Goal: Task Accomplishment & Management: Manage account settings

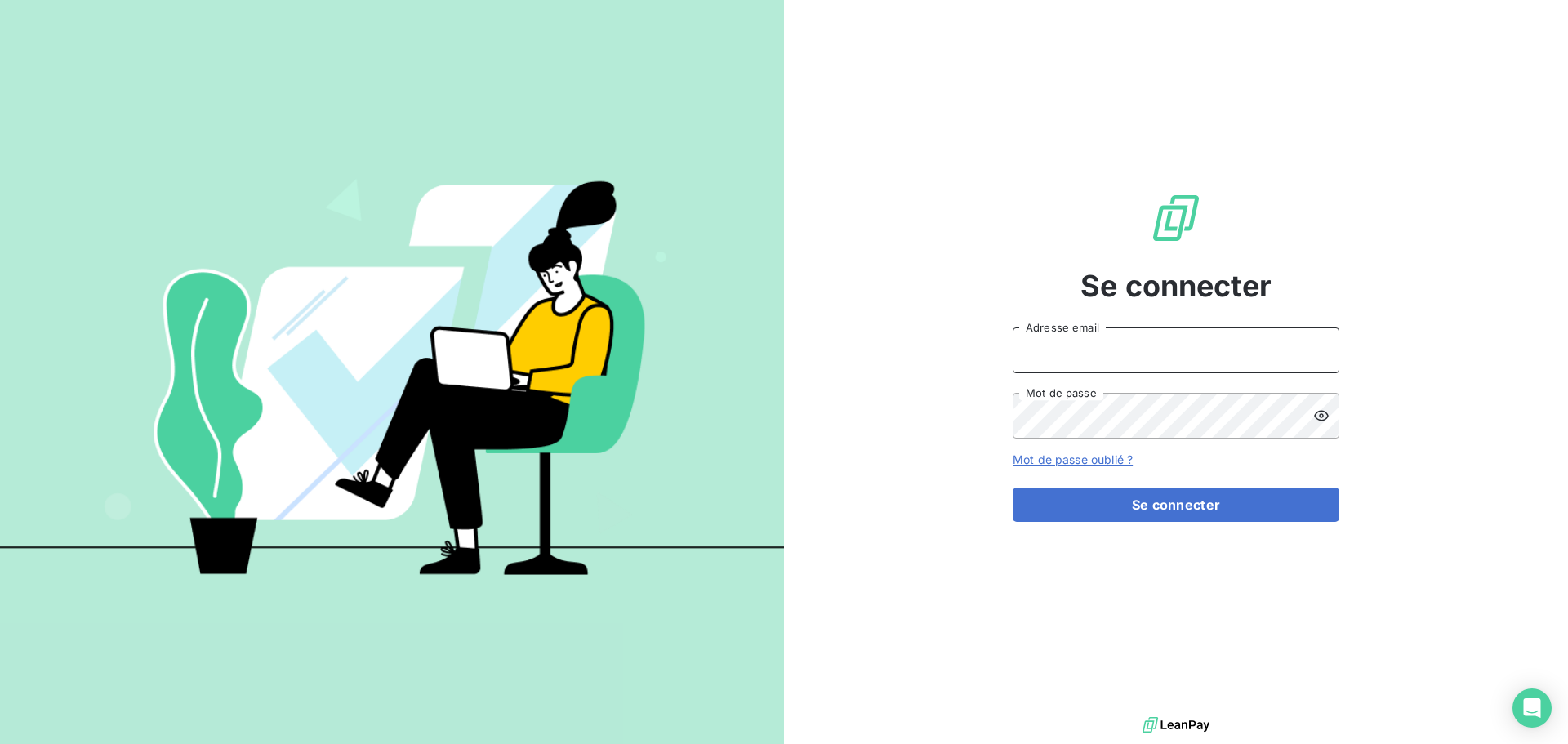
type input "[EMAIL_ADDRESS][DOMAIN_NAME]"
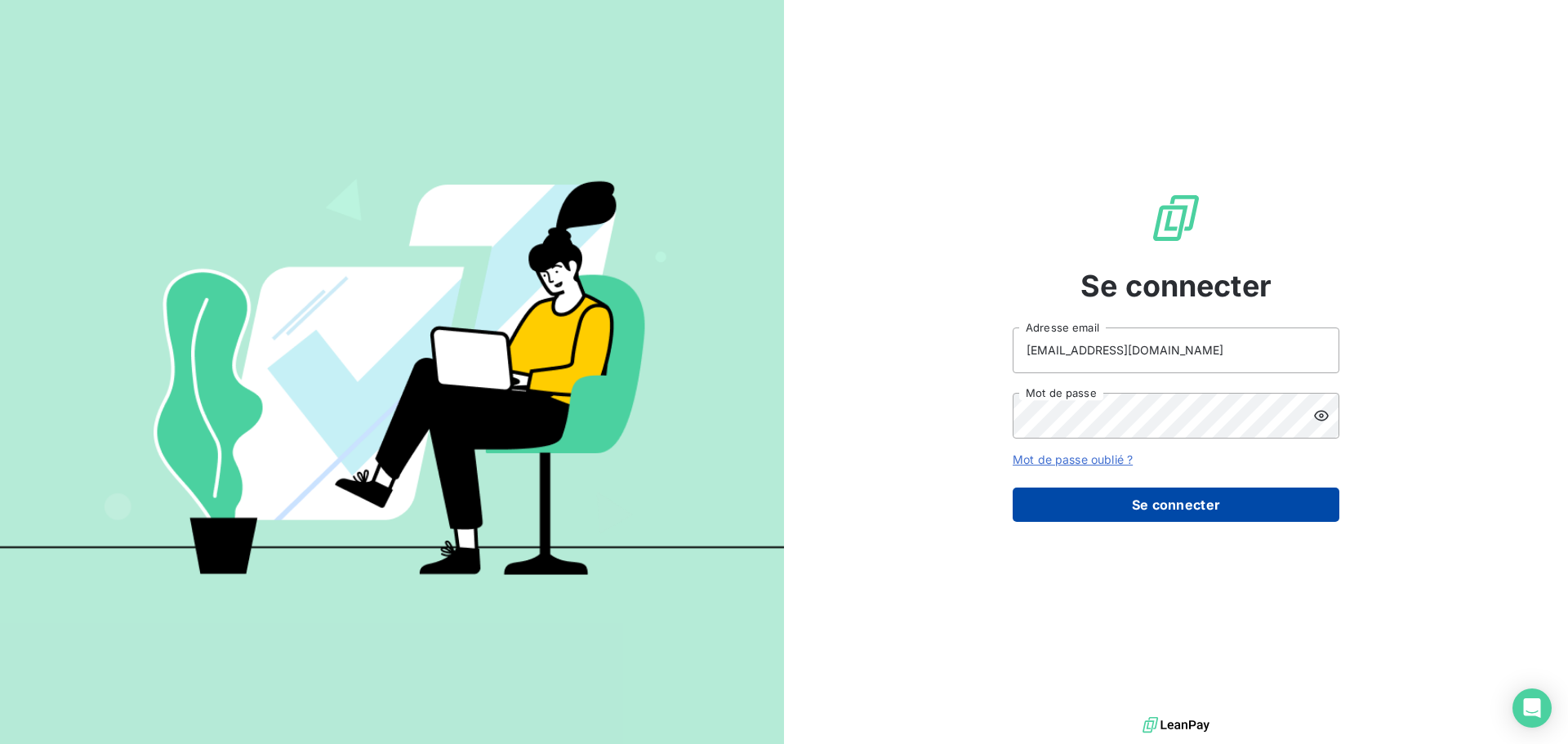
click at [1172, 507] on button "Se connecter" at bounding box center [1176, 505] width 327 height 34
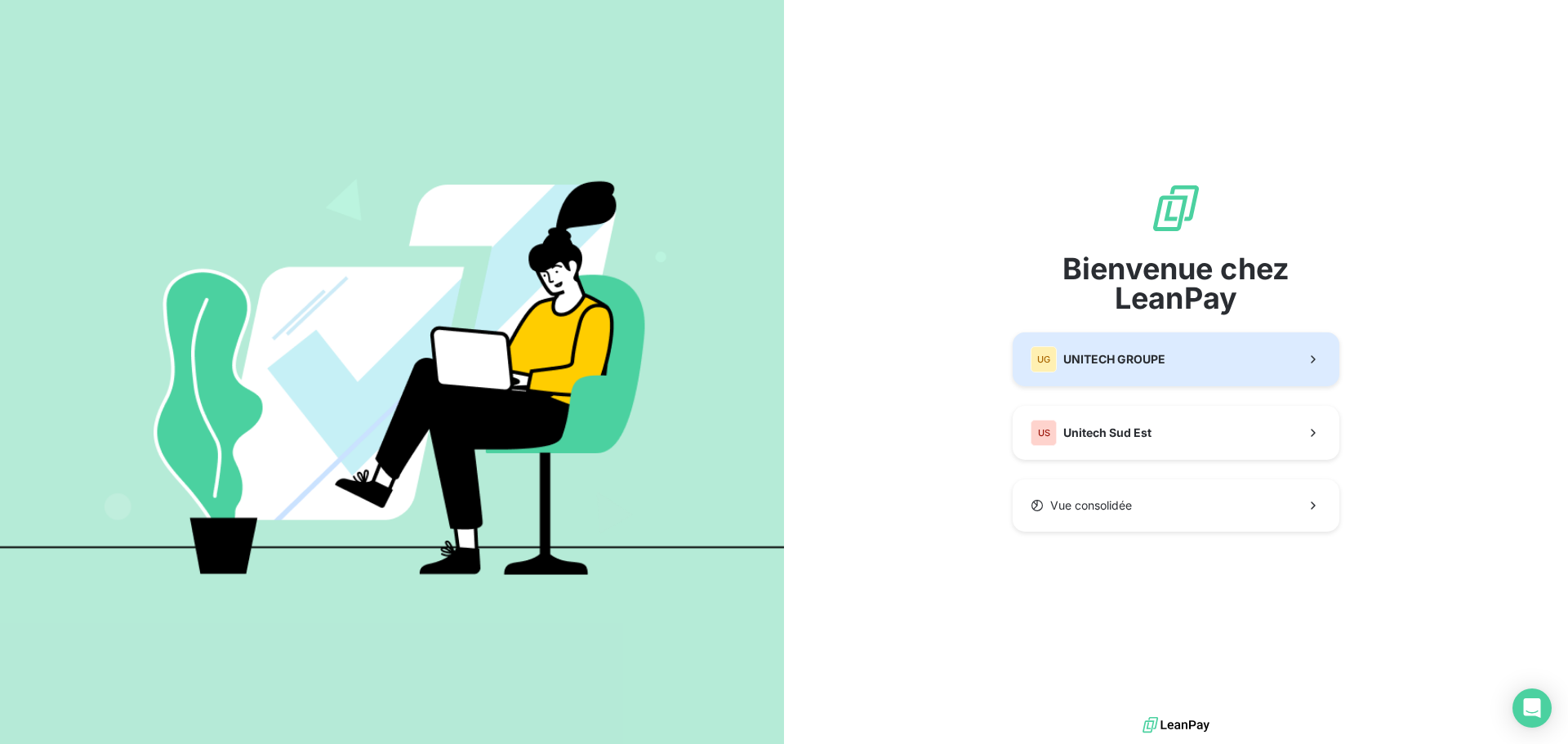
click at [1128, 362] on span "UNITECH GROUPE" at bounding box center [1114, 359] width 102 height 16
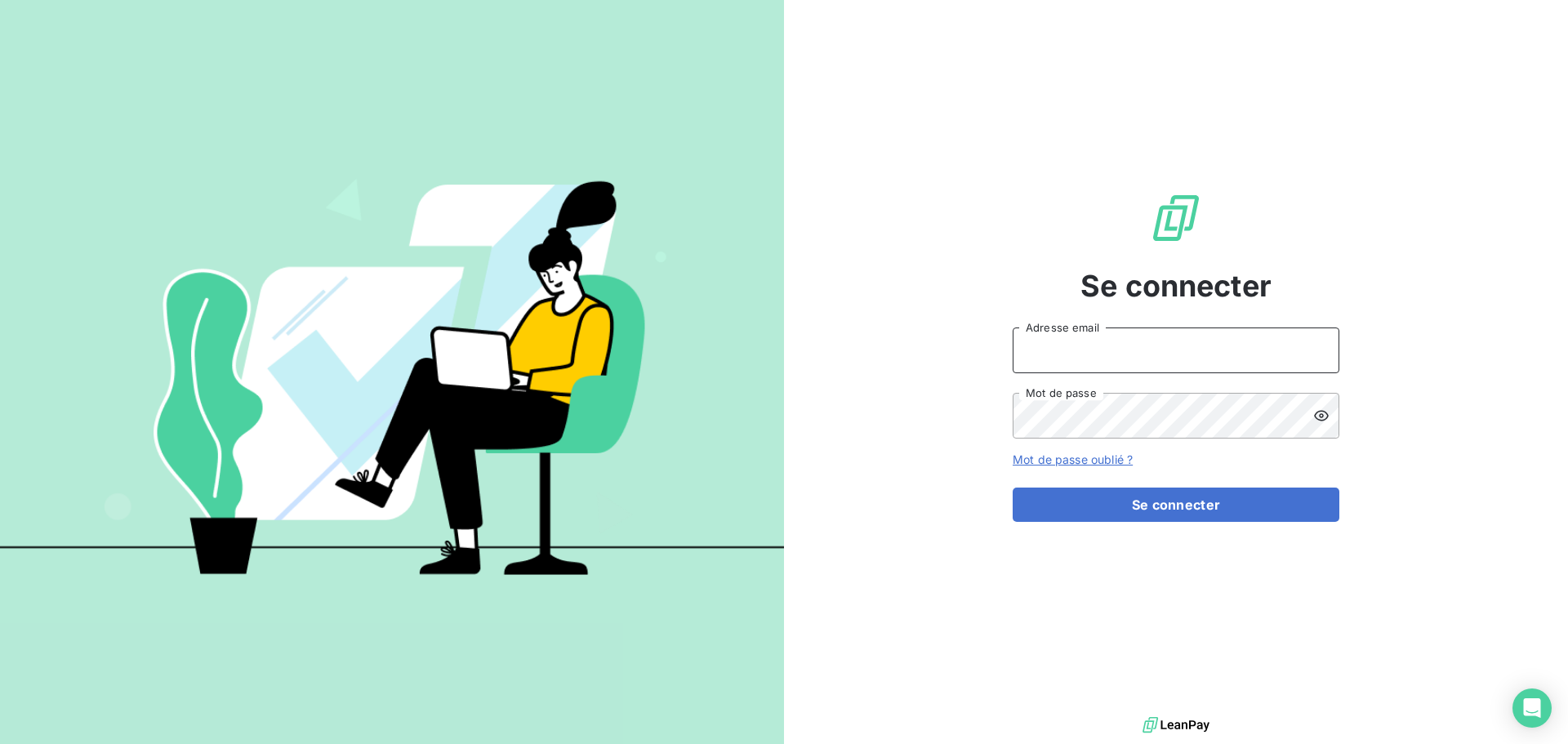
type input "[EMAIL_ADDRESS][DOMAIN_NAME]"
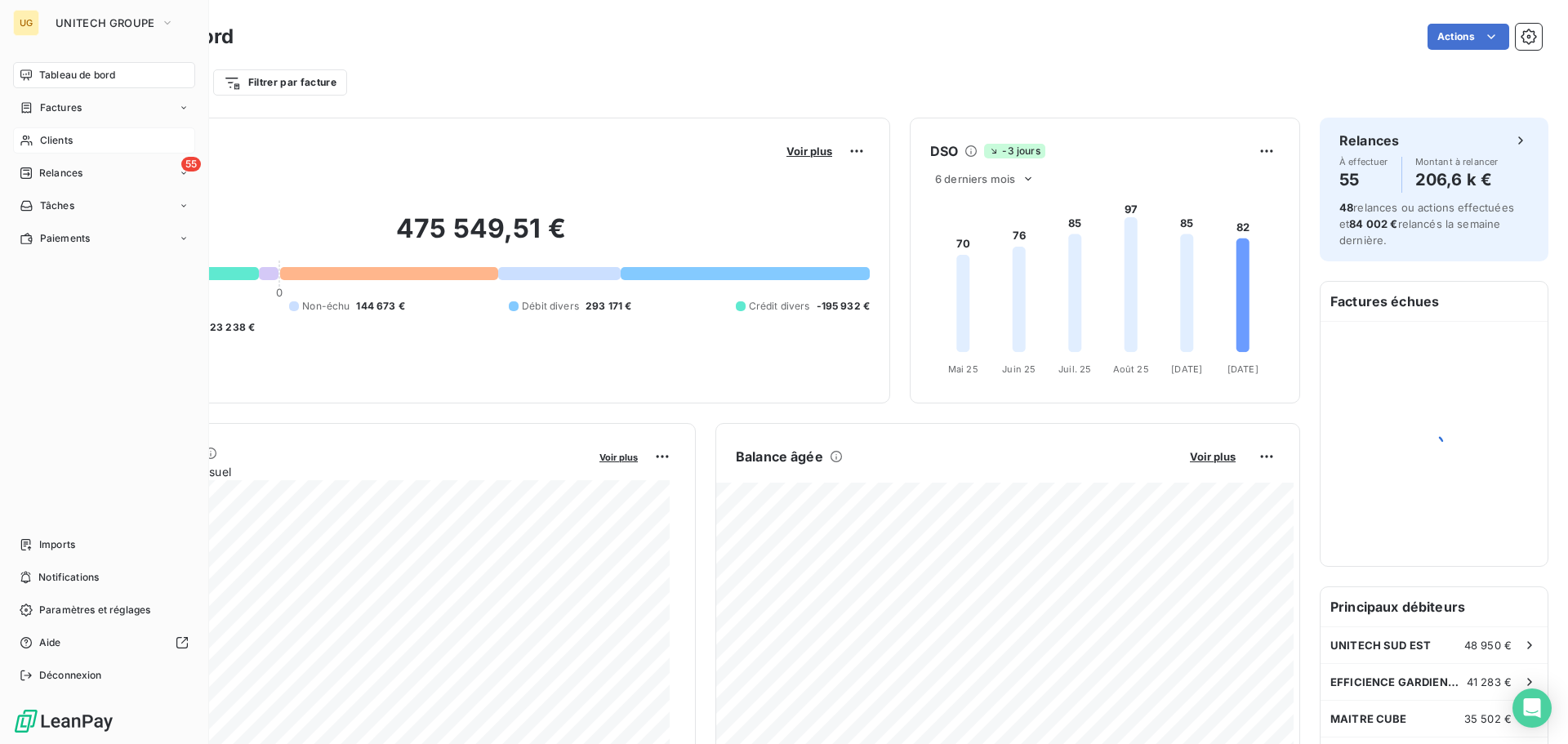
click at [43, 140] on span "Clients" at bounding box center [56, 139] width 32 height 14
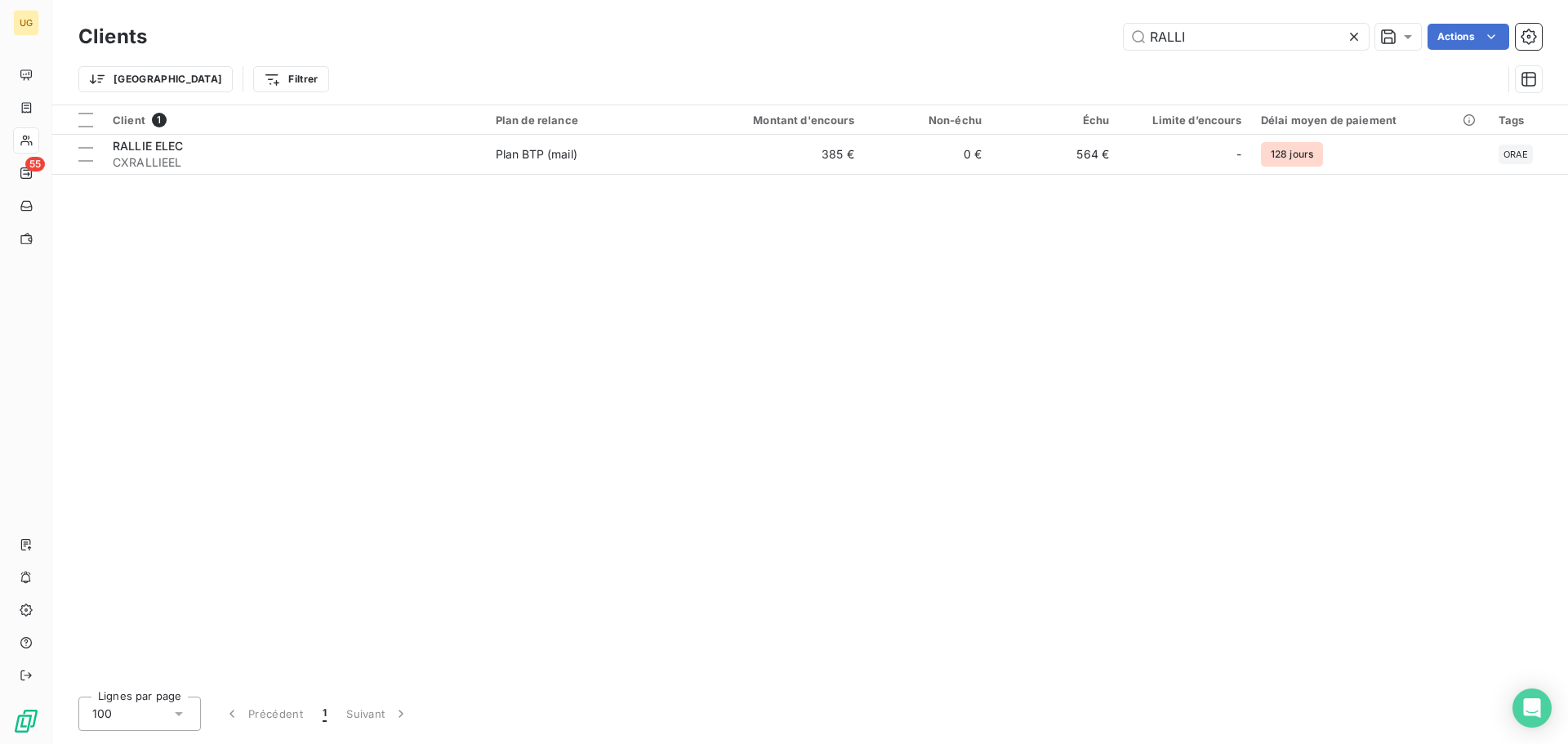
drag, startPoint x: 1250, startPoint y: 21, endPoint x: 1060, endPoint y: 36, distance: 190.6
click at [1060, 36] on div "Clients RALLI Actions" at bounding box center [810, 37] width 1464 height 34
click at [1355, 40] on icon at bounding box center [1354, 36] width 16 height 16
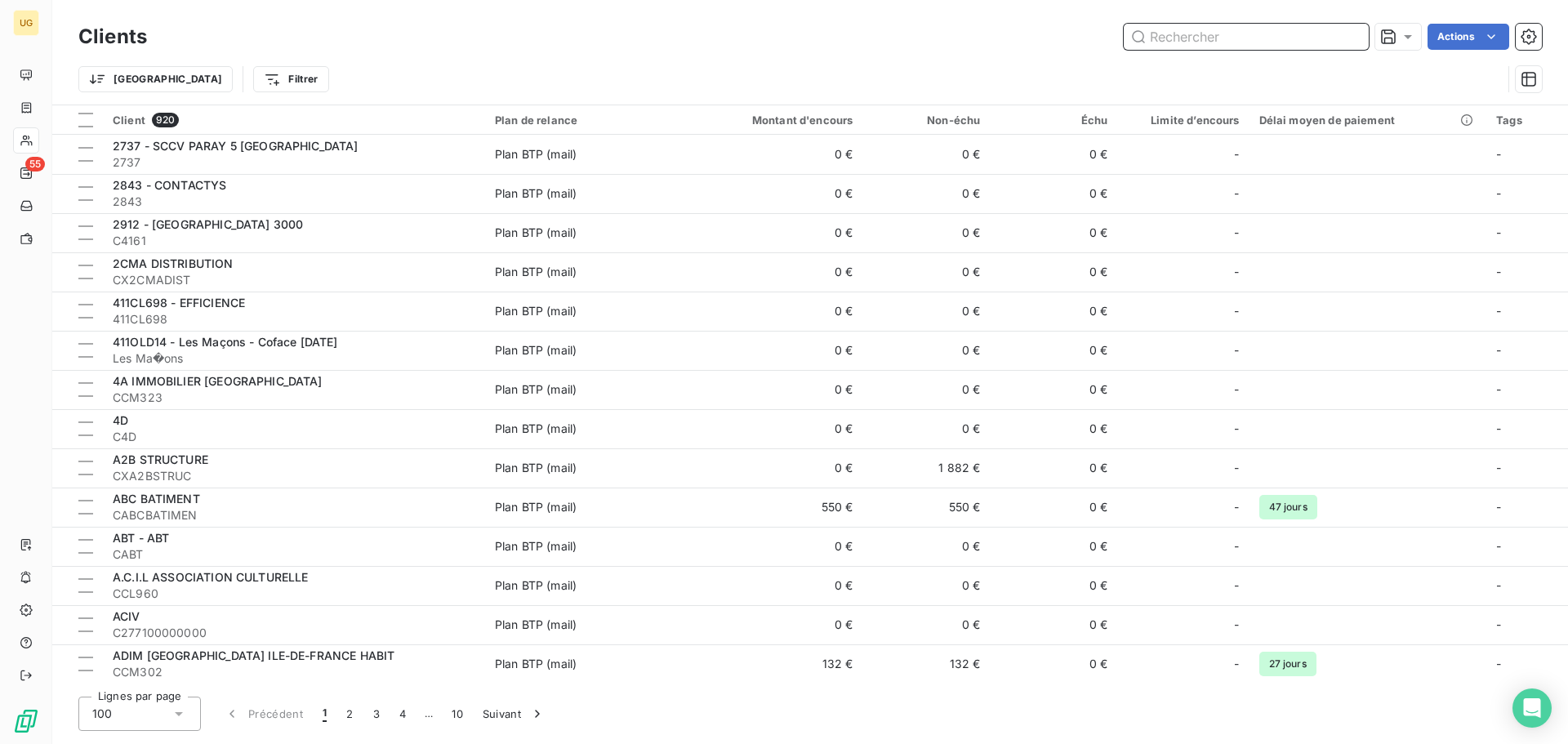
click at [1160, 42] on input "text" at bounding box center [1246, 36] width 245 height 26
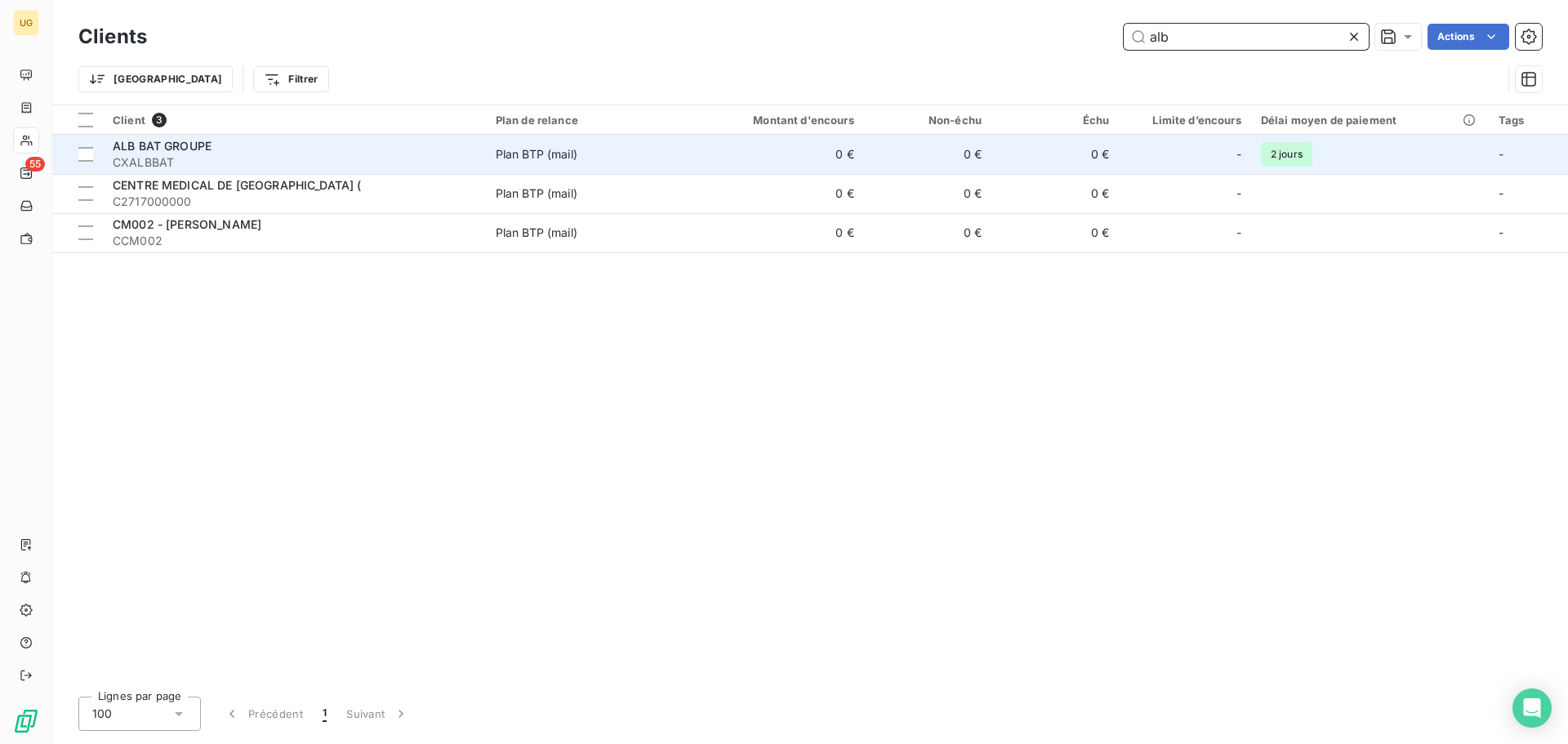
type input "alb"
click at [904, 157] on td "0 €" at bounding box center [927, 154] width 127 height 39
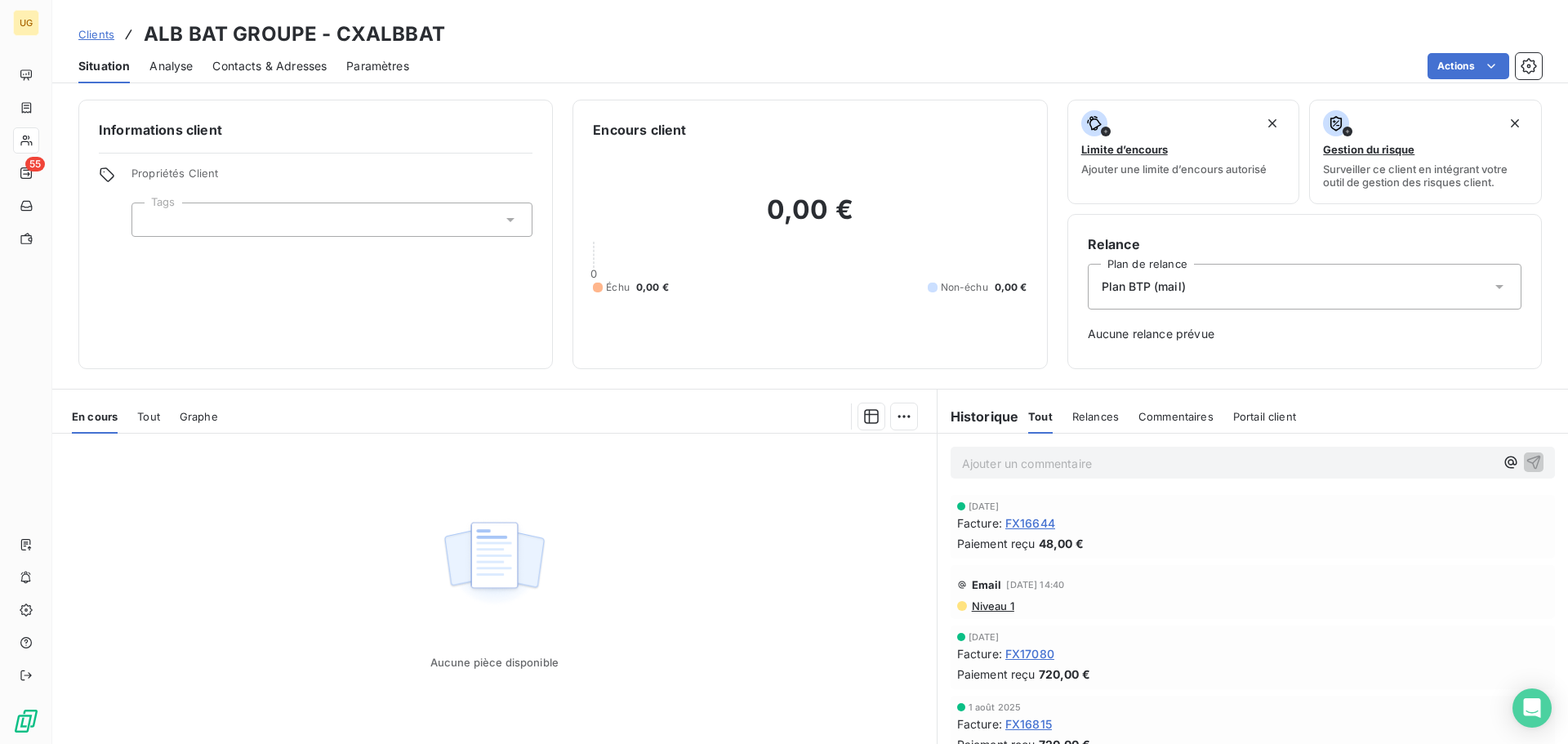
scroll to position [53, 0]
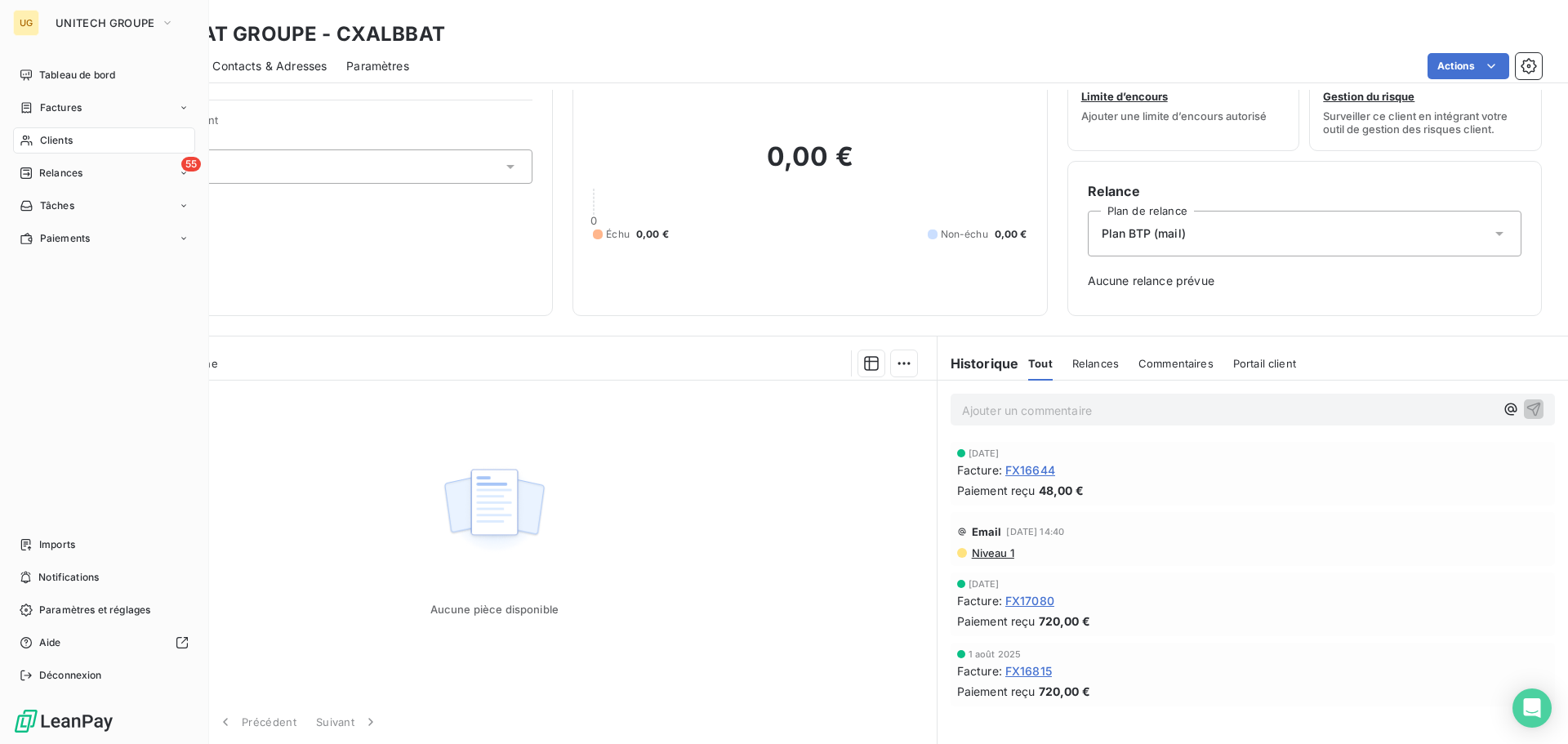
click at [41, 145] on span "Clients" at bounding box center [56, 139] width 32 height 14
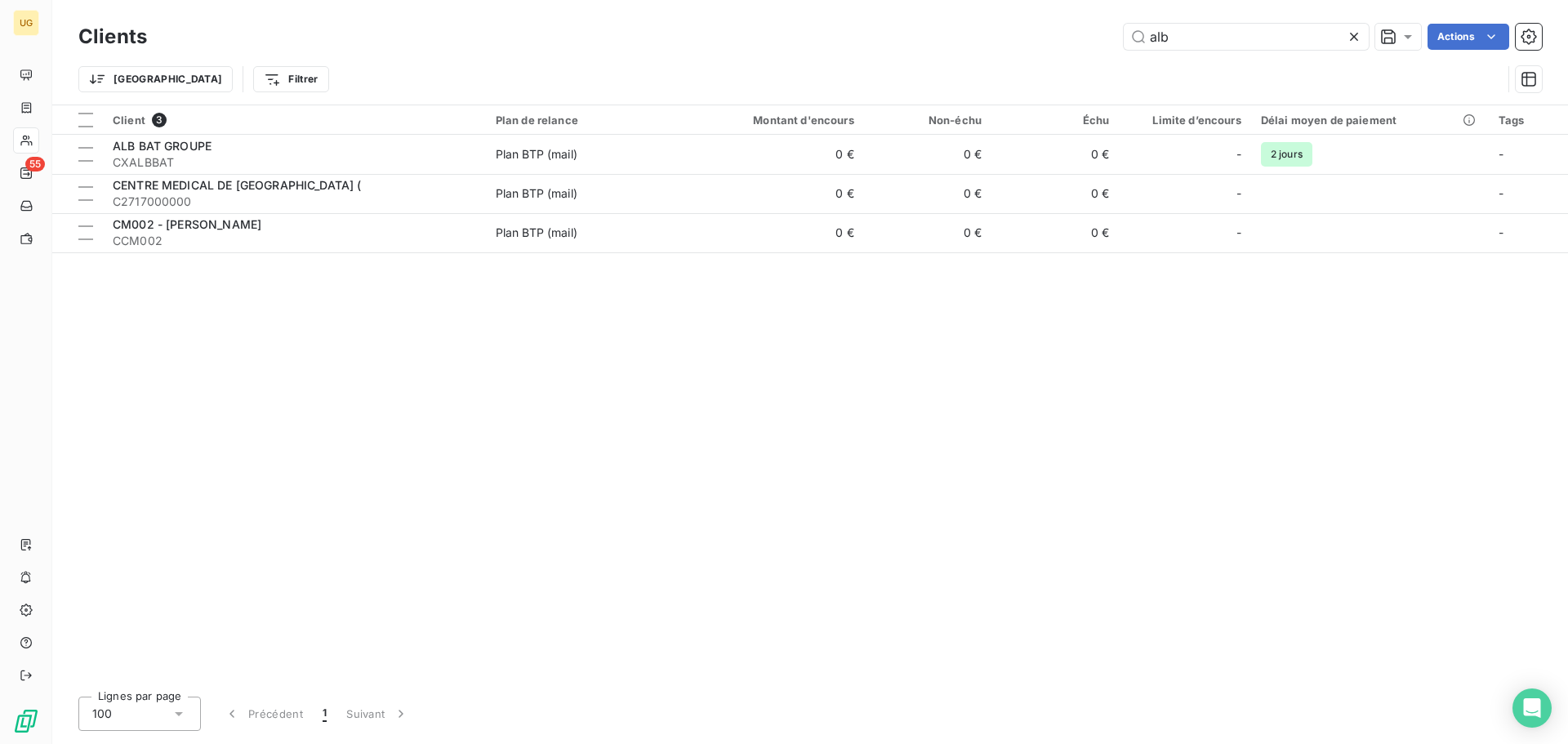
drag, startPoint x: 1187, startPoint y: 31, endPoint x: 1120, endPoint y: 40, distance: 67.6
click at [1120, 40] on div "alb Actions" at bounding box center [854, 36] width 1375 height 26
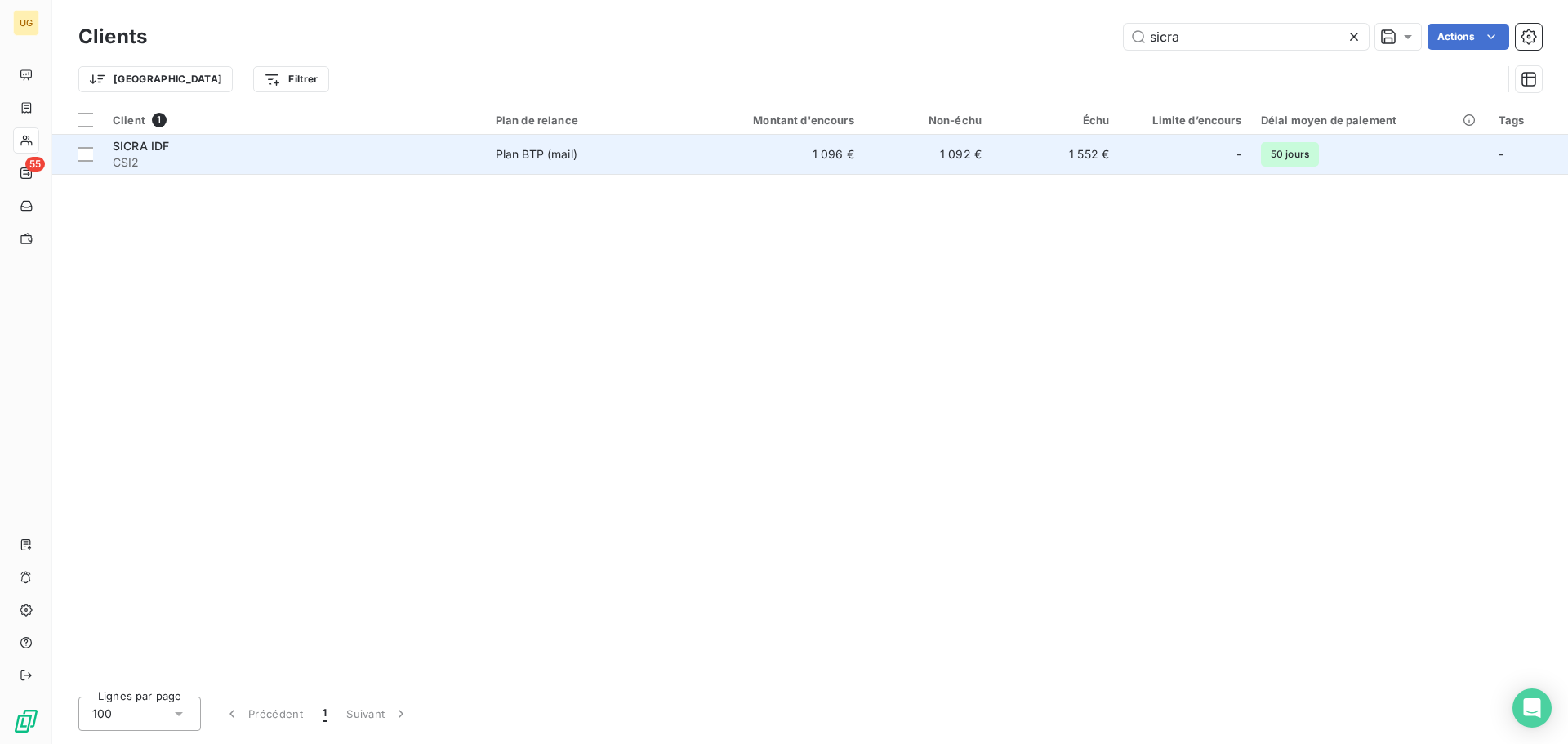
type input "sicra"
click at [795, 155] on td "1 096 €" at bounding box center [777, 154] width 171 height 39
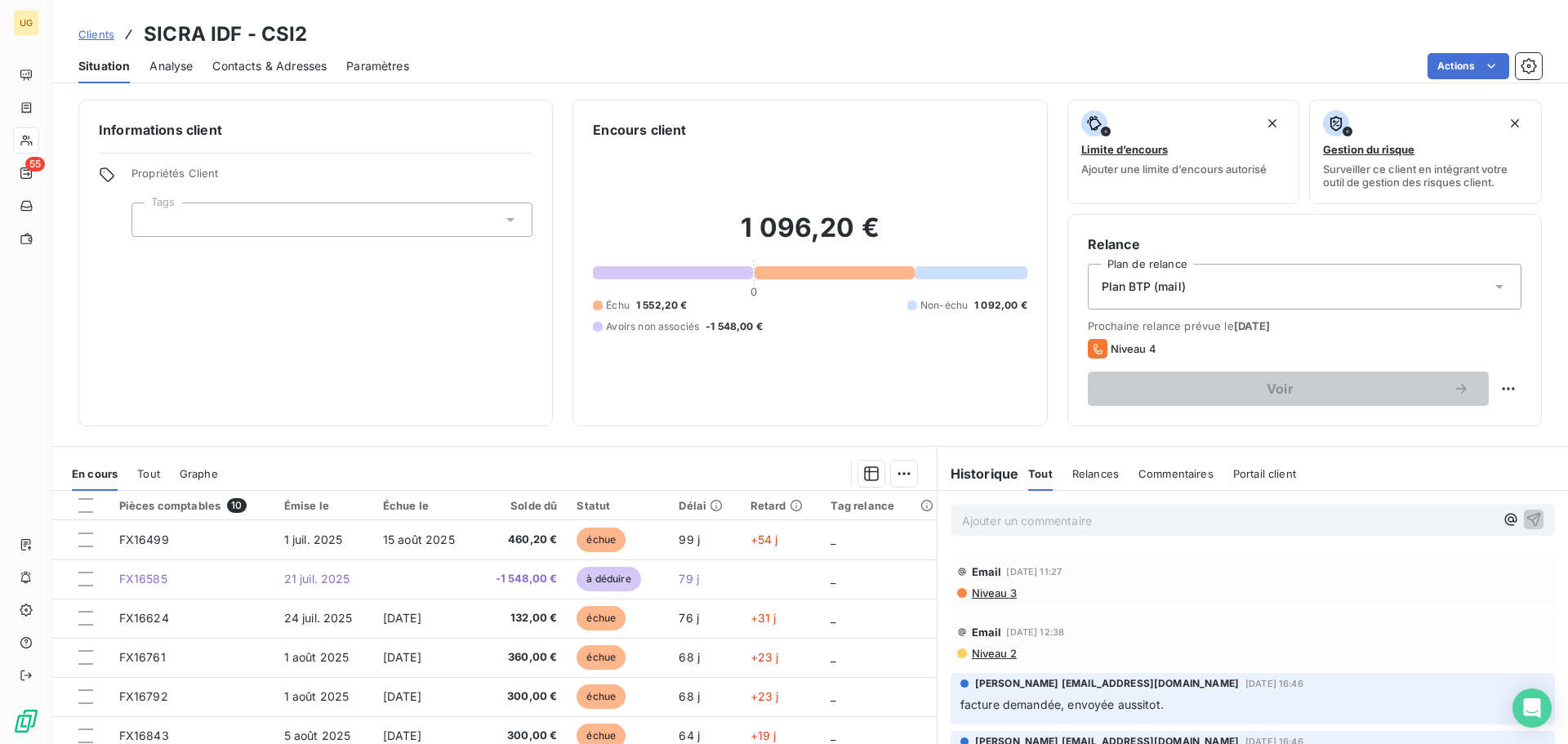
click at [963, 519] on p "Ajouter un commentaire ﻿" at bounding box center [1229, 521] width 533 height 20
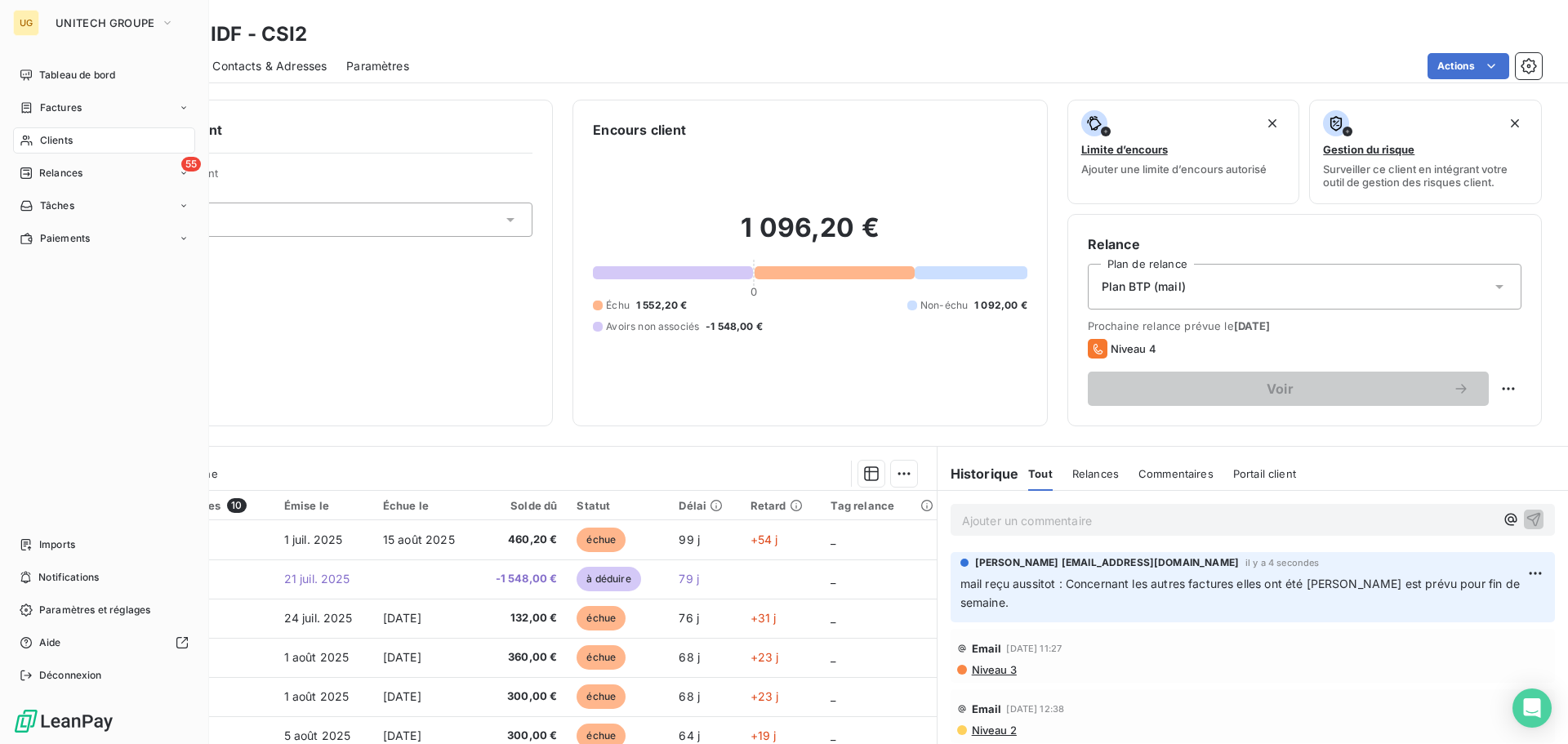
click at [48, 139] on span "Clients" at bounding box center [56, 139] width 32 height 14
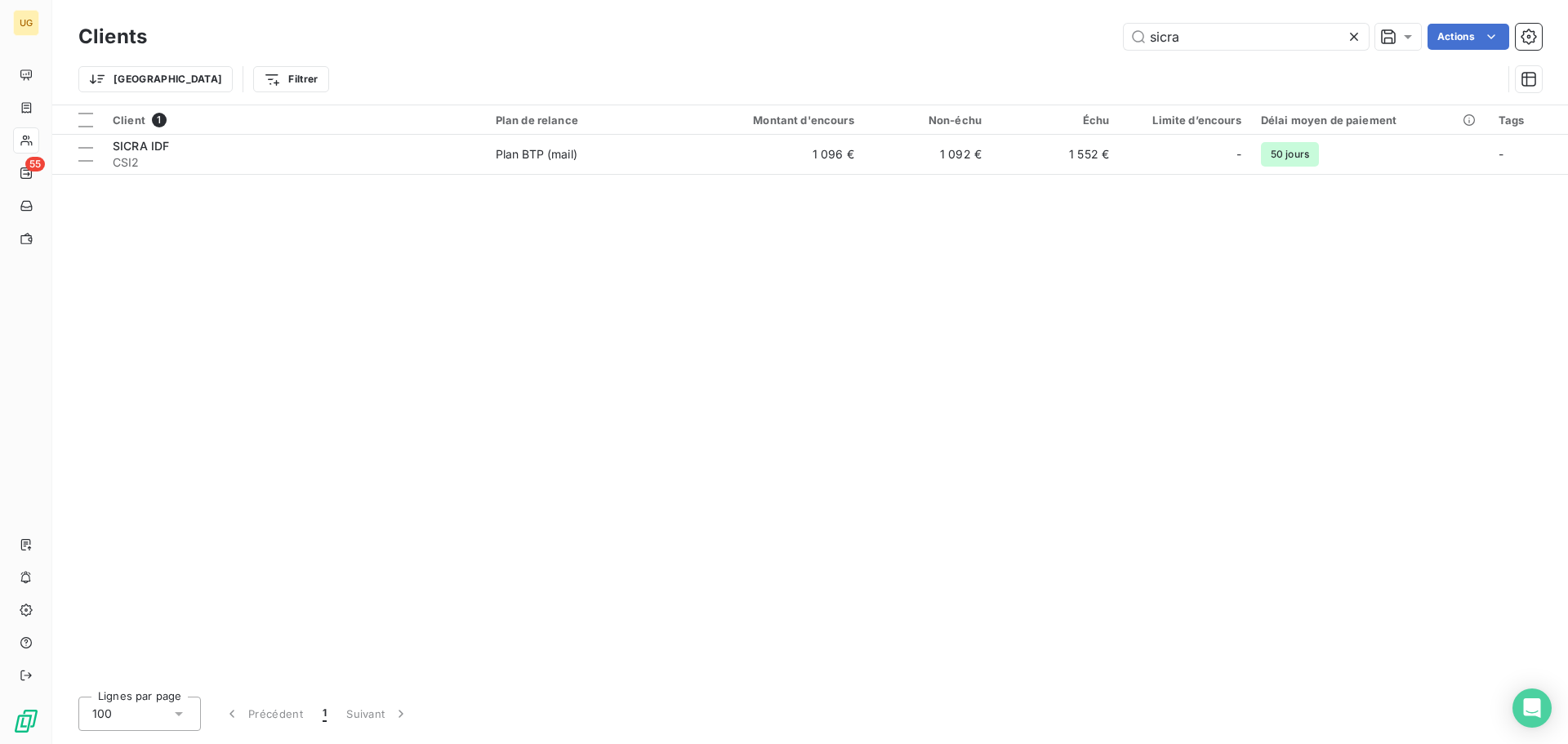
drag, startPoint x: 1226, startPoint y: 42, endPoint x: 1105, endPoint y: 44, distance: 121.0
click at [1105, 44] on div "sicra Actions" at bounding box center [854, 36] width 1375 height 26
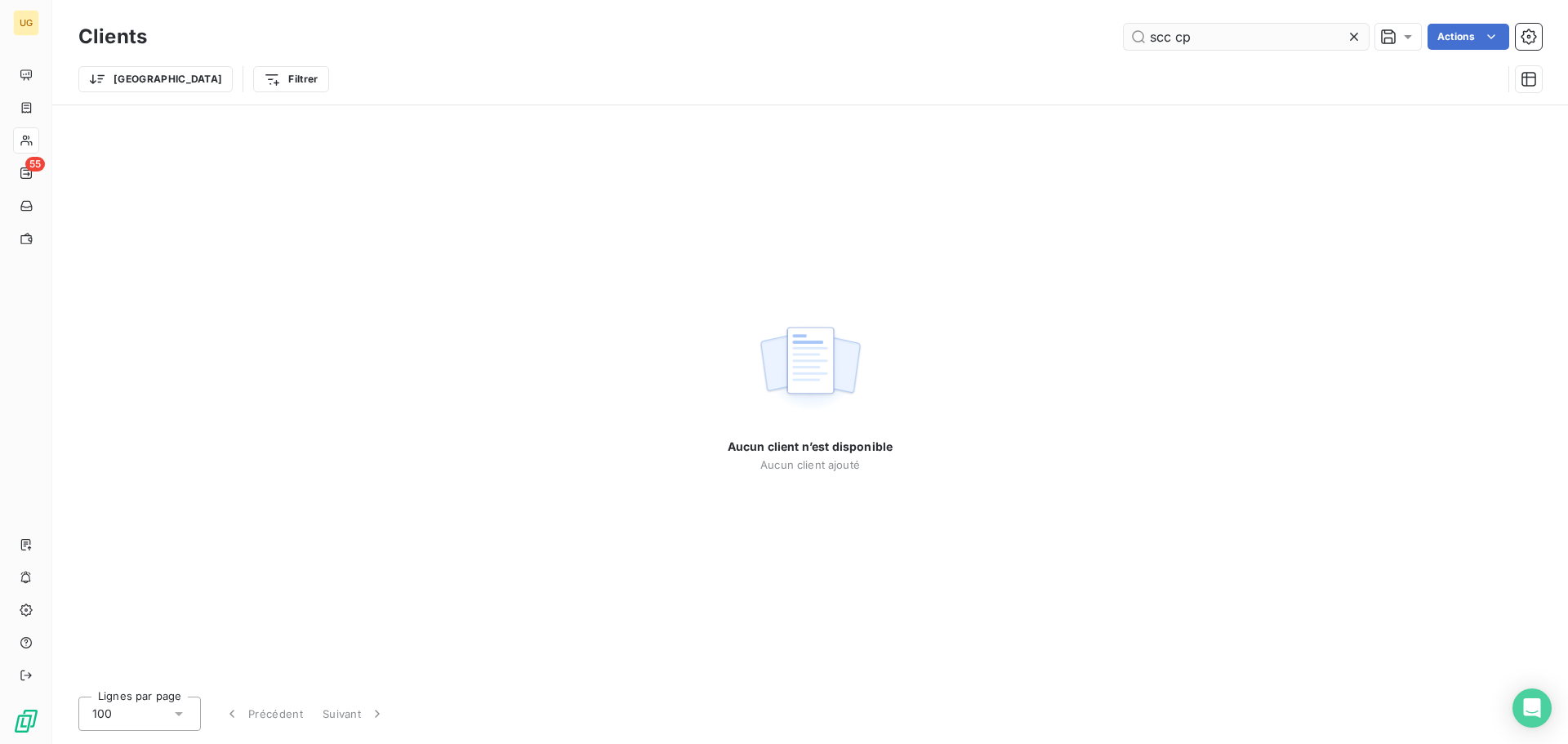
click at [1170, 42] on input "scc cp" at bounding box center [1246, 36] width 245 height 26
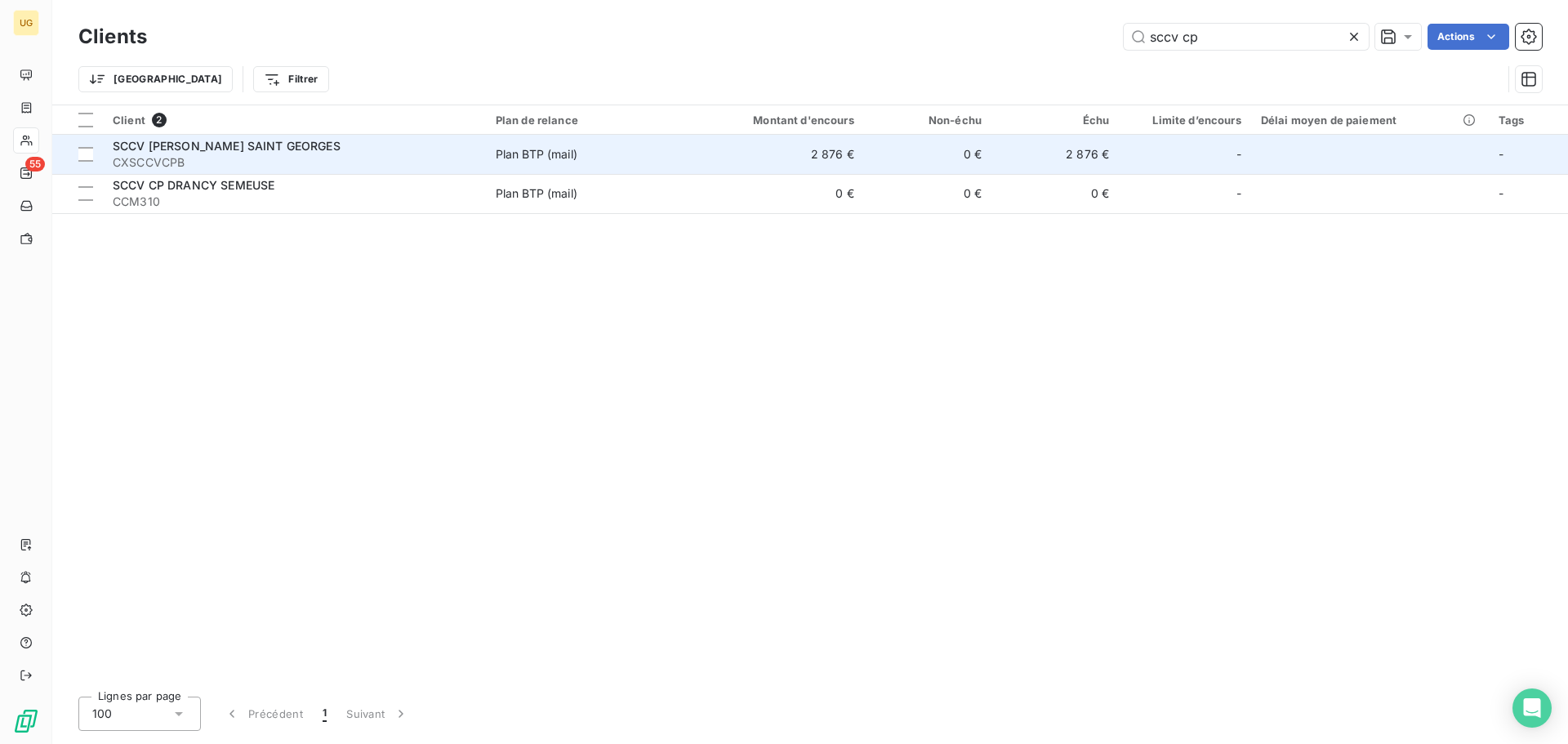
type input "sccv cp"
click at [970, 152] on td "0 €" at bounding box center [927, 154] width 127 height 39
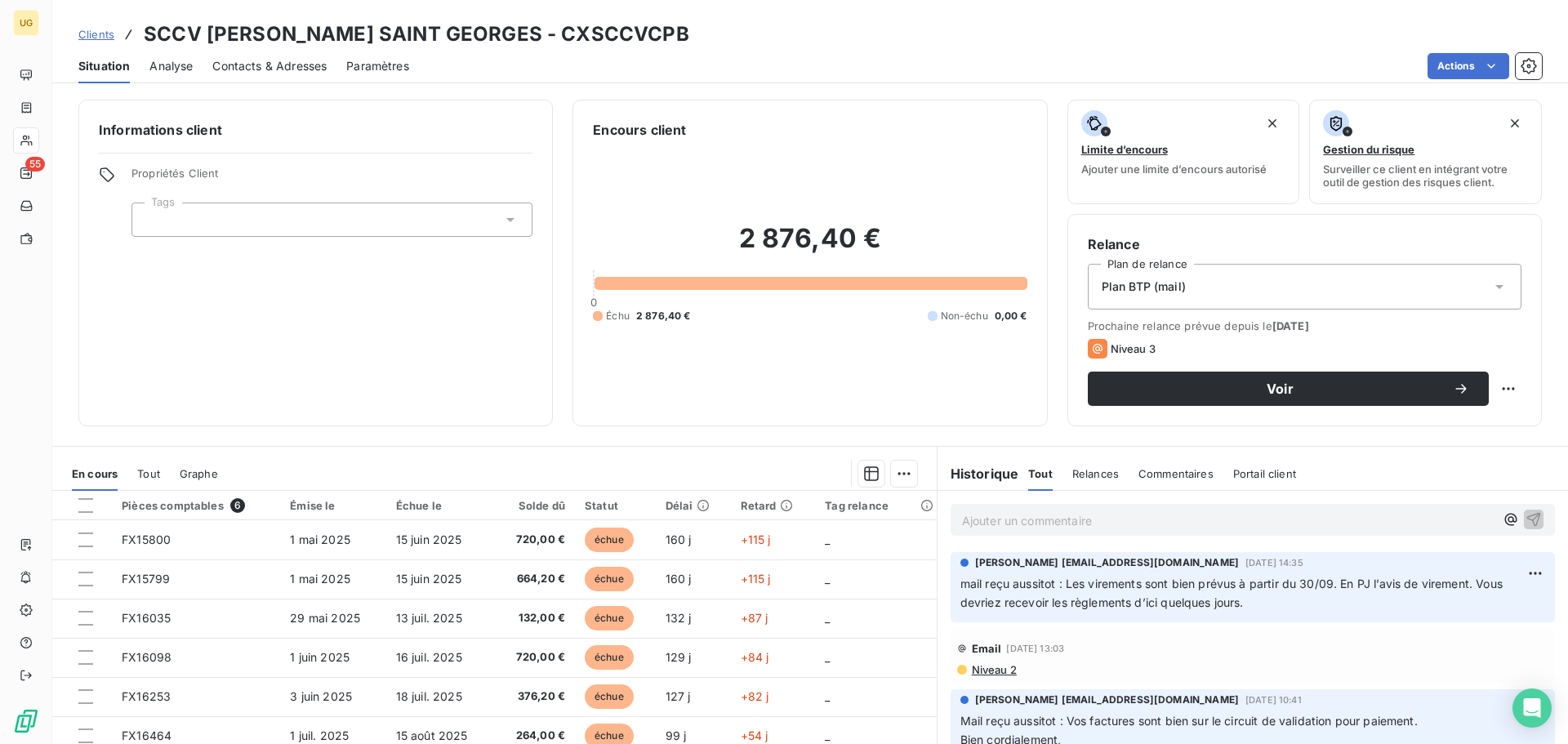
click at [1010, 521] on p "Ajouter un commentaire ﻿" at bounding box center [1229, 521] width 533 height 20
